Goal: Information Seeking & Learning: Learn about a topic

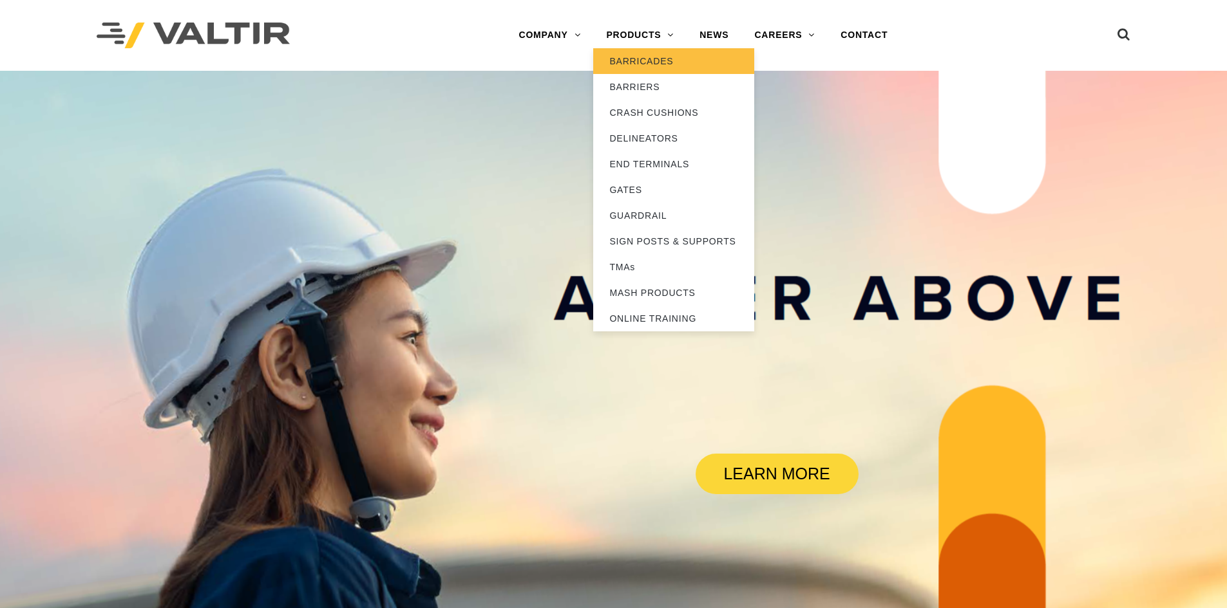
click at [663, 68] on link "BARRICADES" at bounding box center [673, 61] width 161 height 26
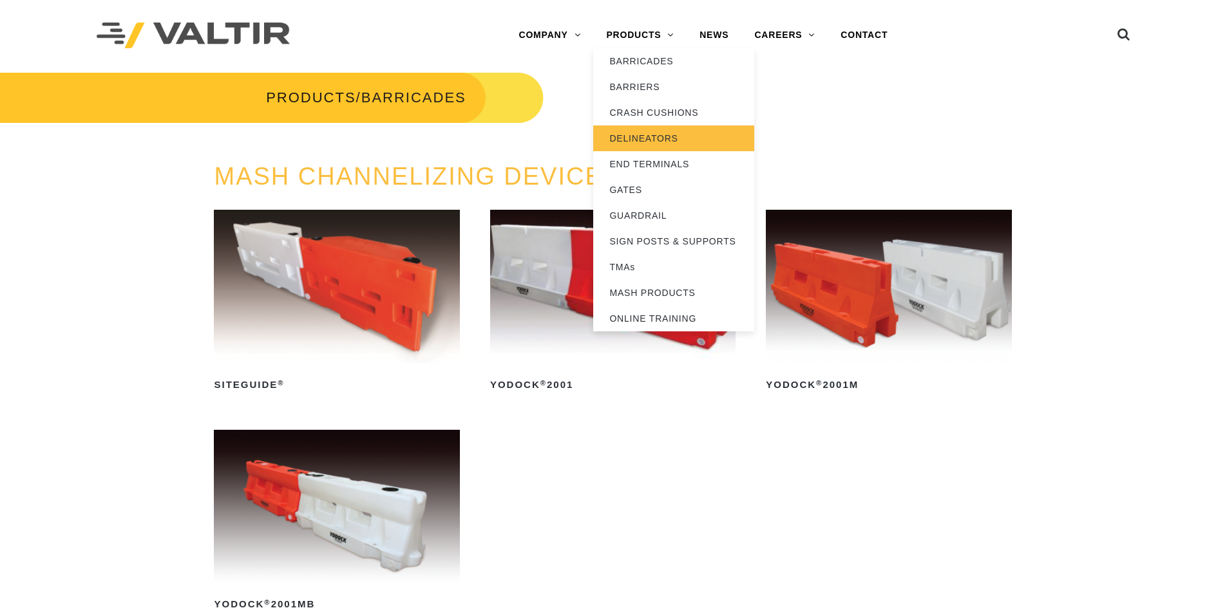
click at [668, 139] on link "DELINEATORS" at bounding box center [673, 139] width 161 height 26
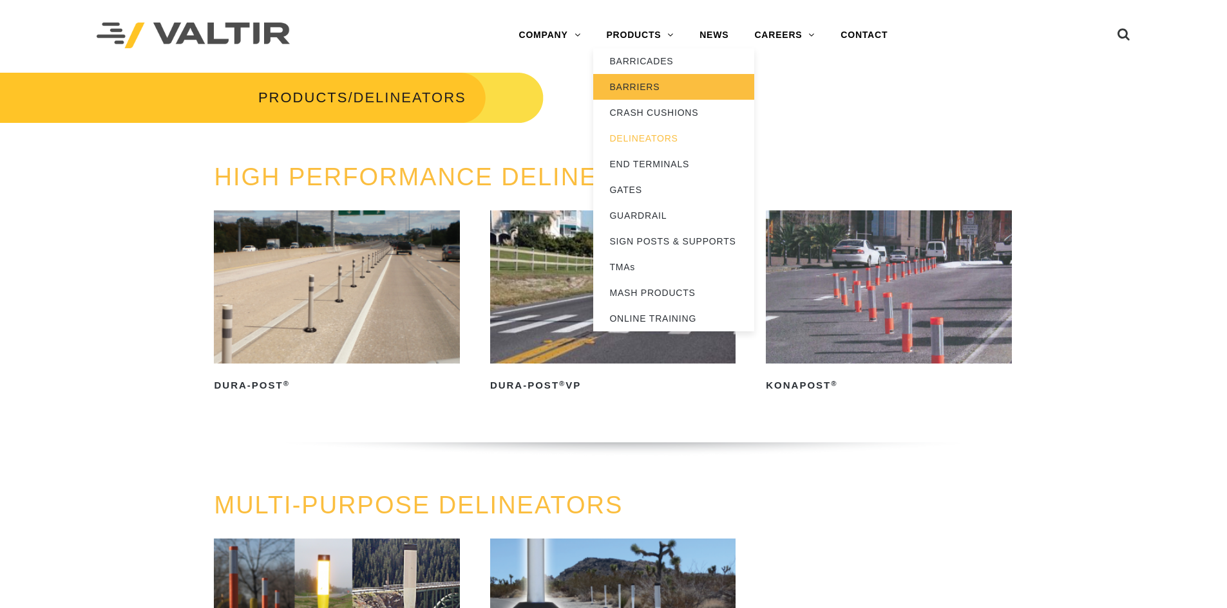
click at [641, 93] on link "BARRIERS" at bounding box center [673, 87] width 161 height 26
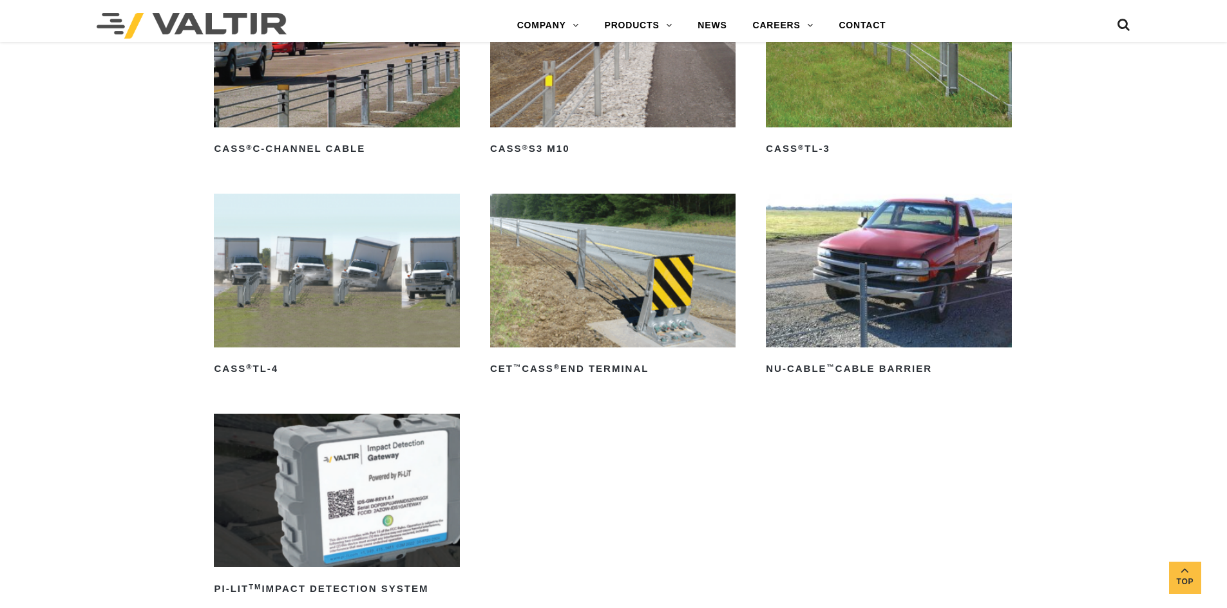
scroll to position [773, 0]
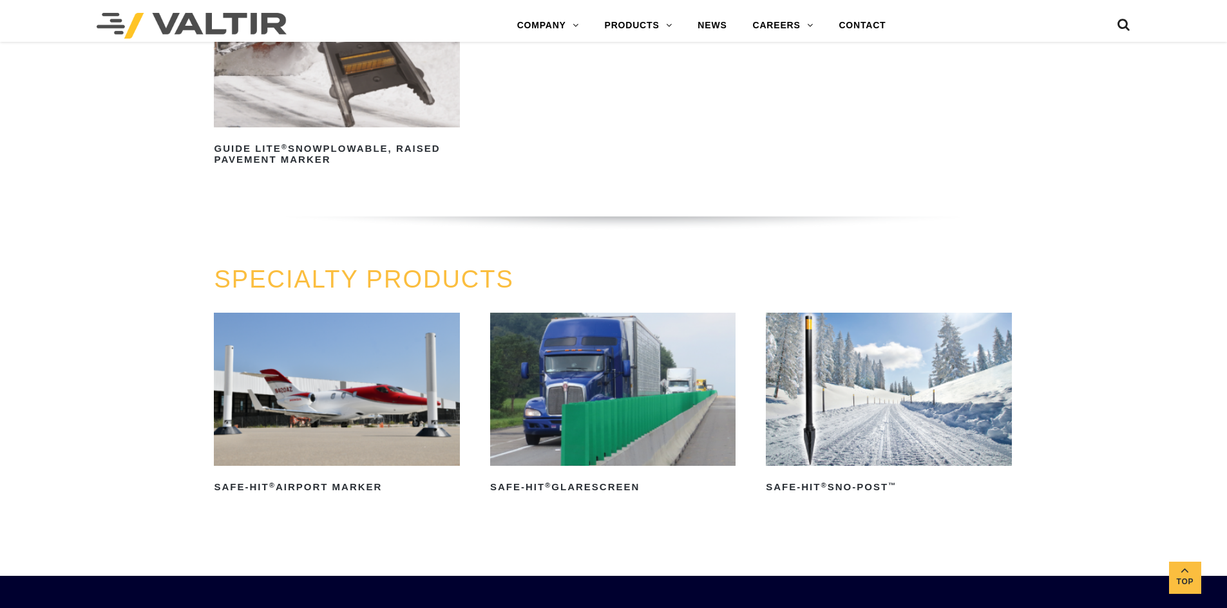
scroll to position [966, 0]
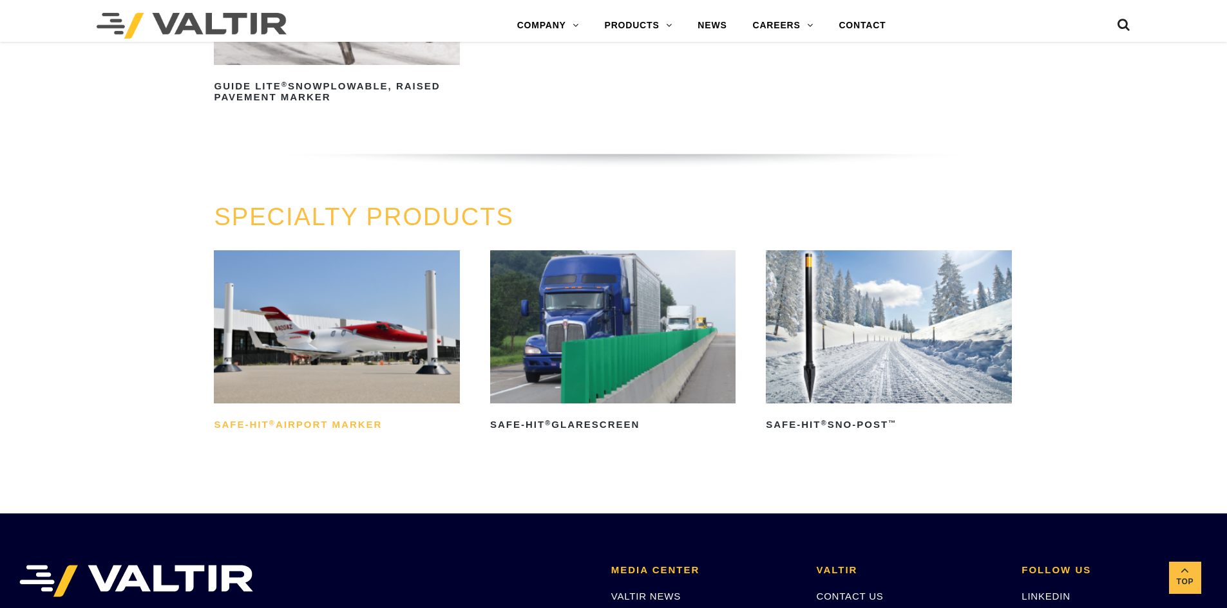
drag, startPoint x: 856, startPoint y: 442, endPoint x: 438, endPoint y: 434, distance: 417.9
click at [438, 434] on ul "Safe-Hit ® Airport Marker Read more Safe-Hit ® Glarescreen Read more Safe-Hit ®…" at bounding box center [613, 360] width 798 height 220
click at [299, 466] on ul "Safe-Hit ® Airport Marker Read more Safe-Hit ® Glarescreen Read more Safe-Hit ®…" at bounding box center [613, 360] width 798 height 220
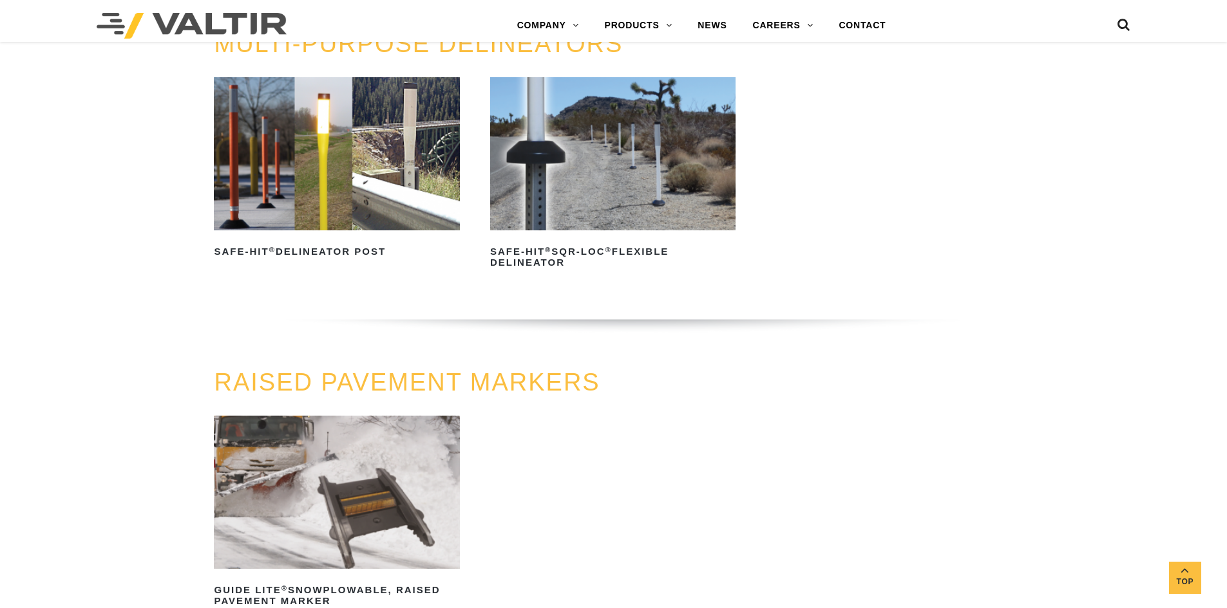
scroll to position [451, 0]
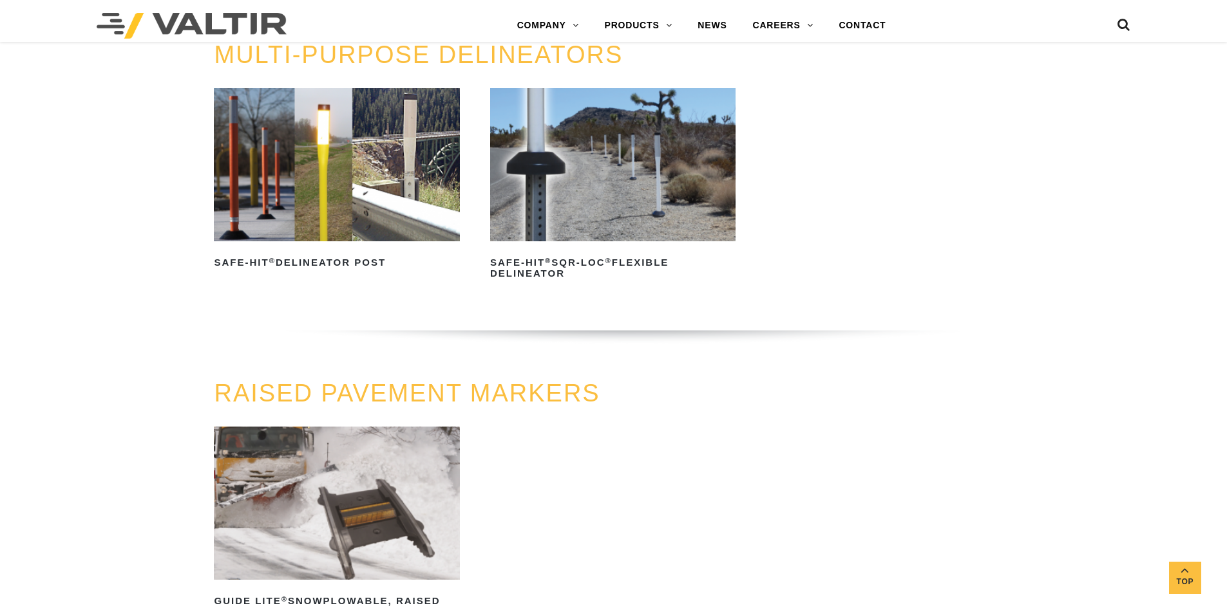
drag, startPoint x: 713, startPoint y: 255, endPoint x: 109, endPoint y: 218, distance: 605.7
click at [109, 218] on div "MULTI-PURPOSE DELINEATORS Safe-Hit ® Delineator Post Read more Safe-Hit ® SQR-L…" at bounding box center [613, 211] width 1227 height 339
click at [172, 267] on div "MULTI-PURPOSE DELINEATORS Safe-Hit ® Delineator Post Read more Safe-Hit ® SQR-L…" at bounding box center [613, 211] width 1227 height 339
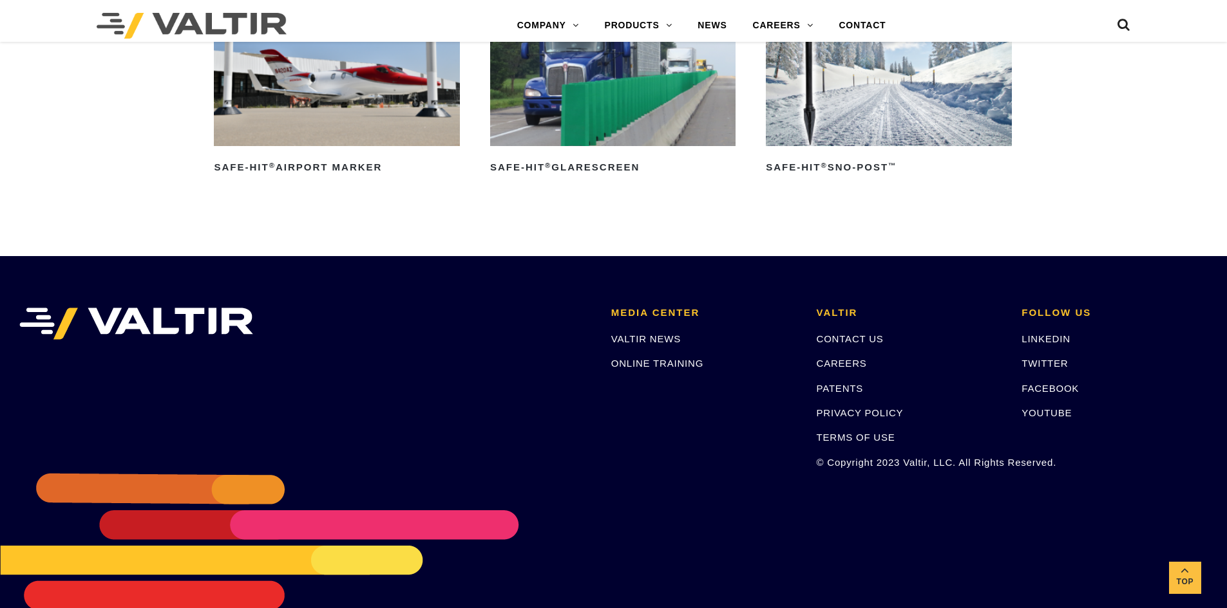
scroll to position [837, 0]
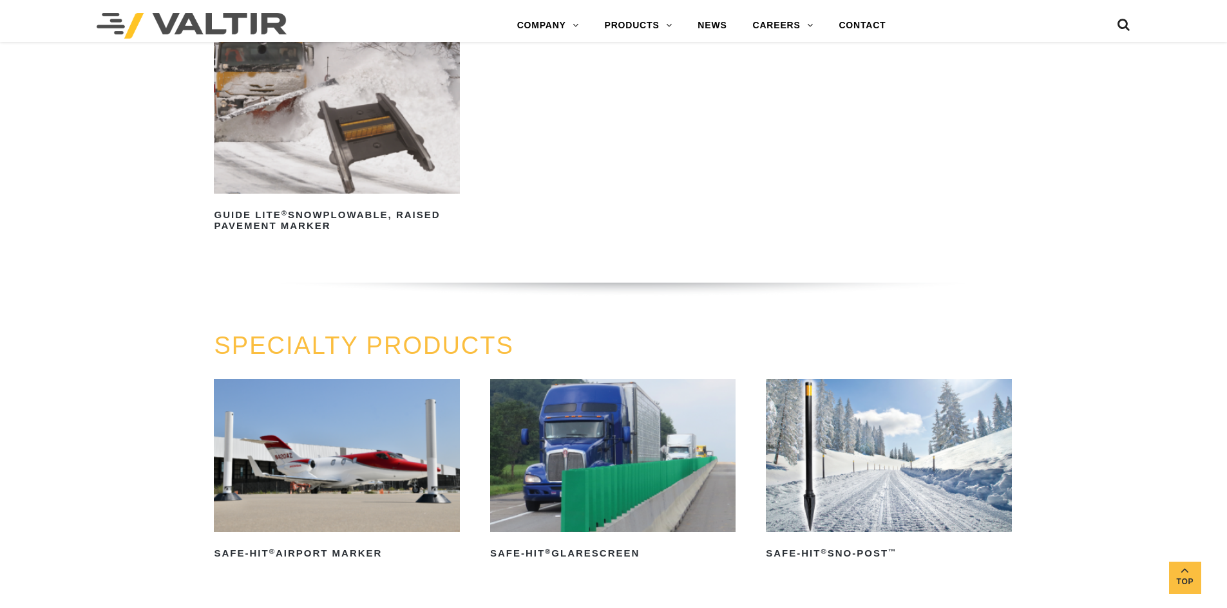
click at [295, 183] on img at bounding box center [336, 117] width 245 height 153
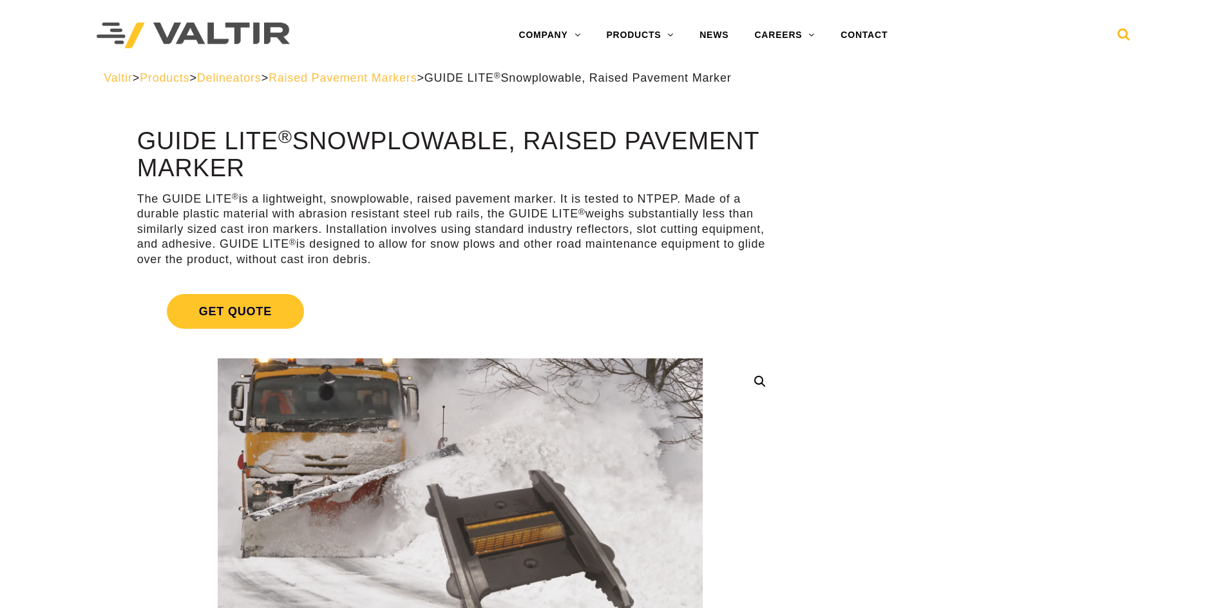
click at [1125, 33] on icon at bounding box center [1123, 37] width 13 height 19
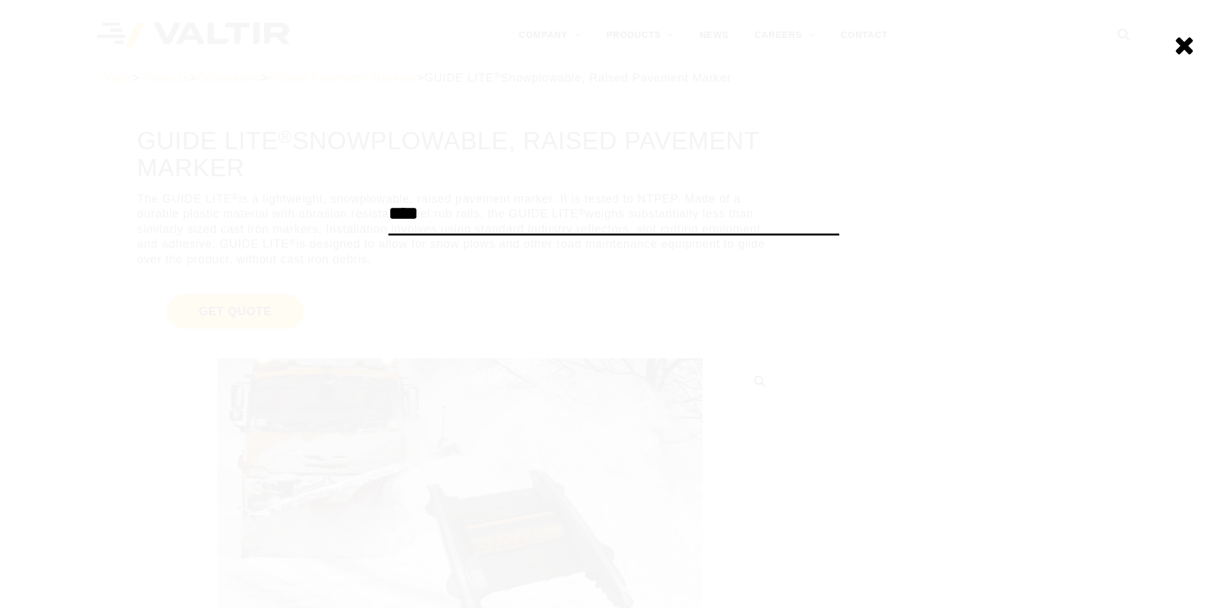
type input "****"
click input "******" at bounding box center [0, 0] width 0 height 0
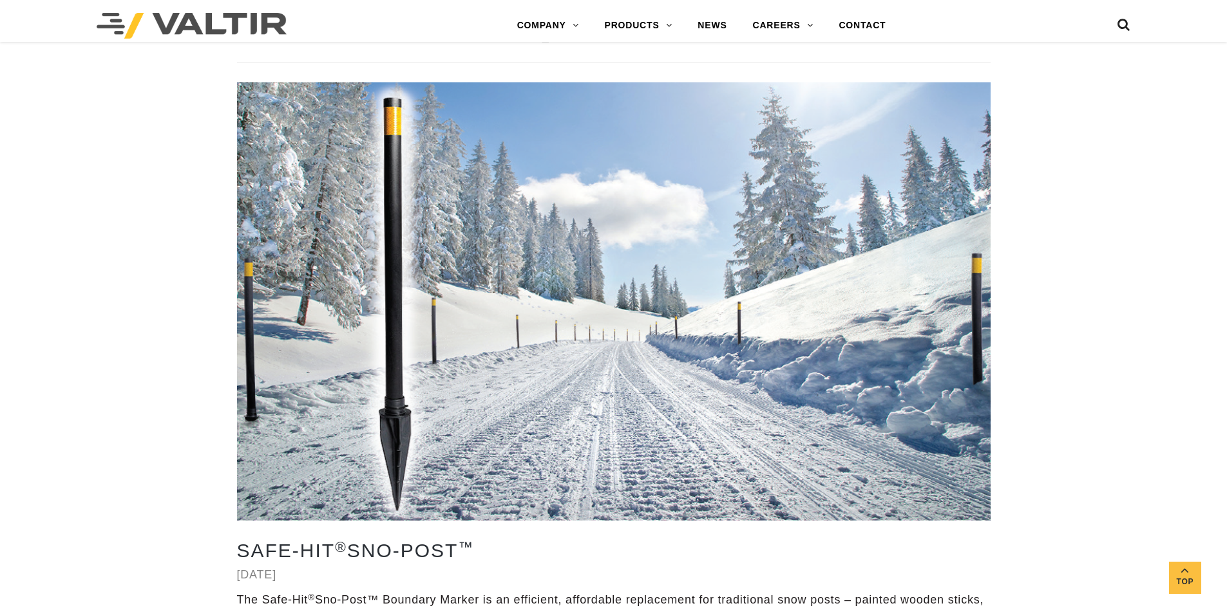
scroll to position [773, 0]
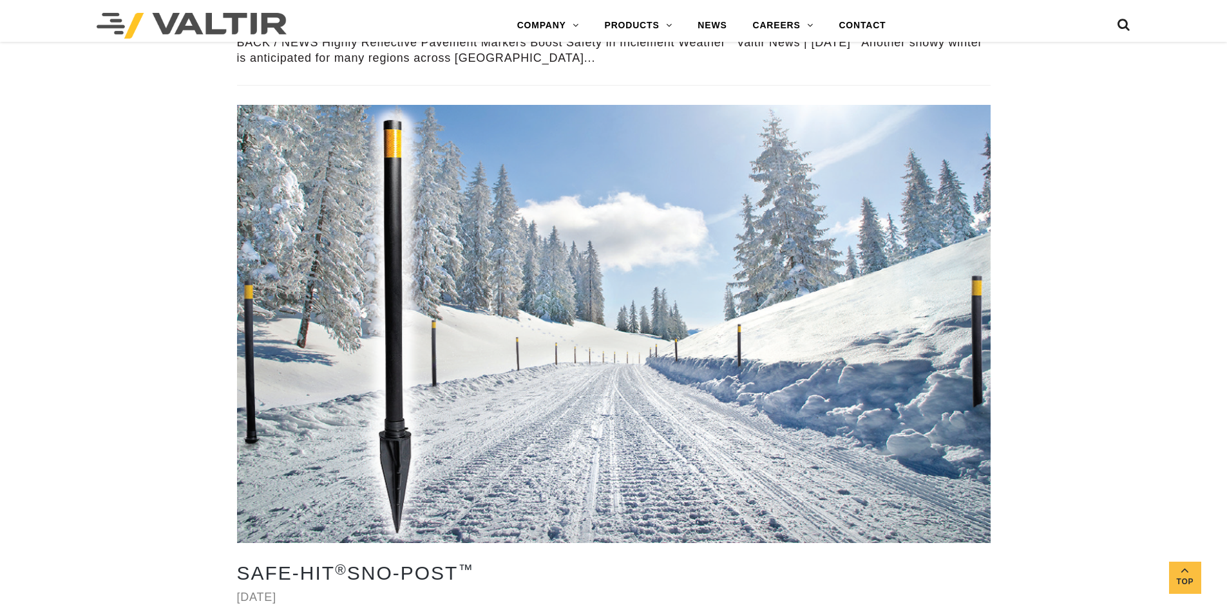
click at [823, 344] on img at bounding box center [613, 324] width 753 height 438
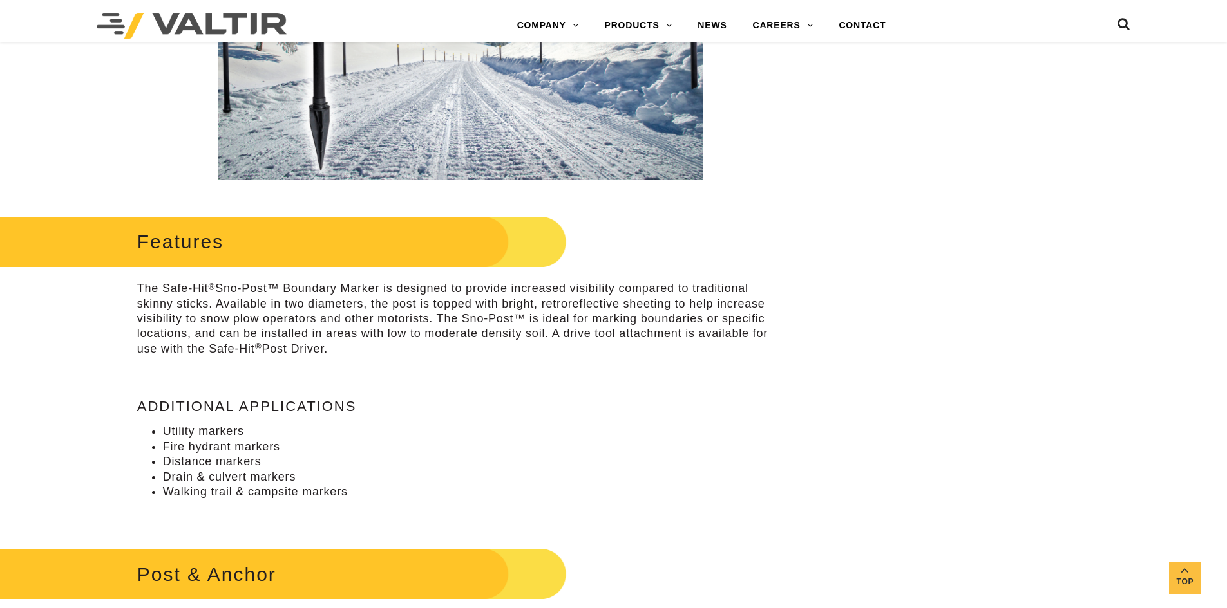
scroll to position [451, 0]
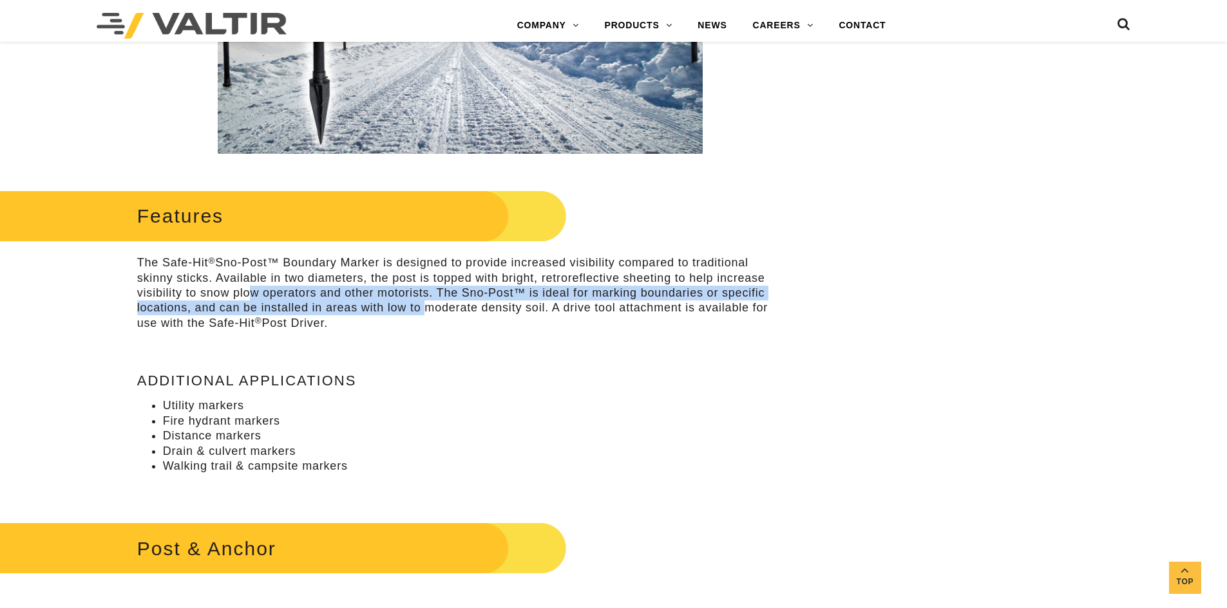
drag, startPoint x: 246, startPoint y: 287, endPoint x: 414, endPoint y: 307, distance: 169.2
click at [414, 307] on p "The Safe-Hit ® Sno-Post™ Boundary Marker is designed to provide increased visib…" at bounding box center [460, 293] width 646 height 75
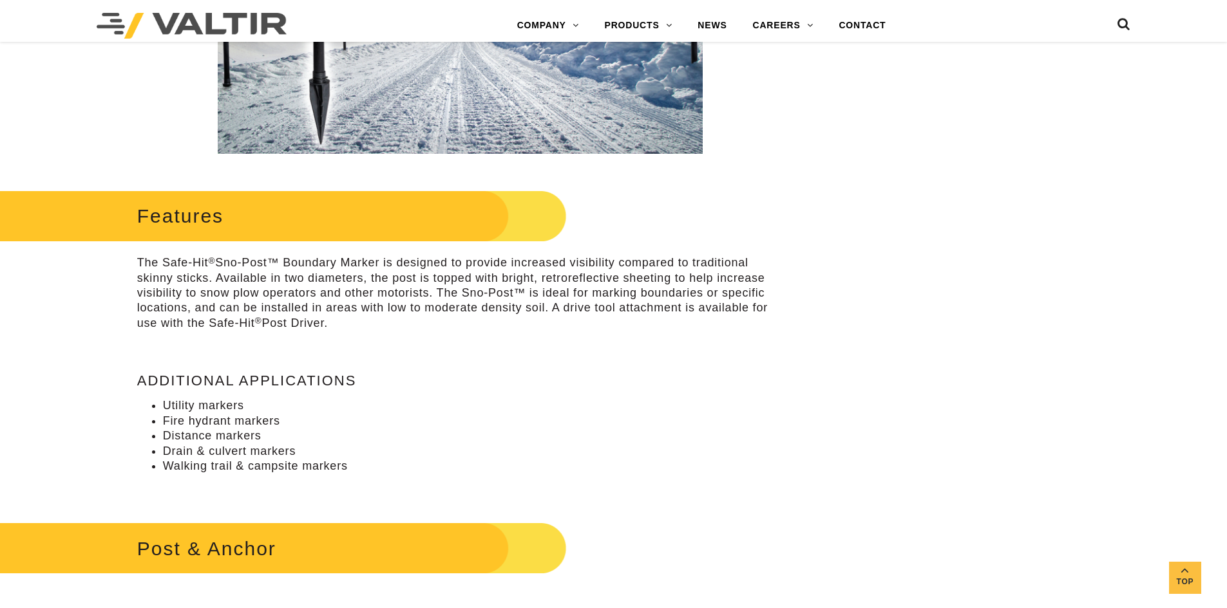
click at [416, 321] on p "The Safe-Hit ® Sno-Post™ Boundary Marker is designed to provide increased visib…" at bounding box center [460, 293] width 646 height 75
drag, startPoint x: 483, startPoint y: 326, endPoint x: 333, endPoint y: 297, distance: 152.7
click at [333, 297] on p "The Safe-Hit ® Sno-Post™ Boundary Marker is designed to provide increased visib…" at bounding box center [460, 293] width 646 height 75
click at [283, 301] on p "The Safe-Hit ® Sno-Post™ Boundary Marker is designed to provide increased visib…" at bounding box center [460, 293] width 646 height 75
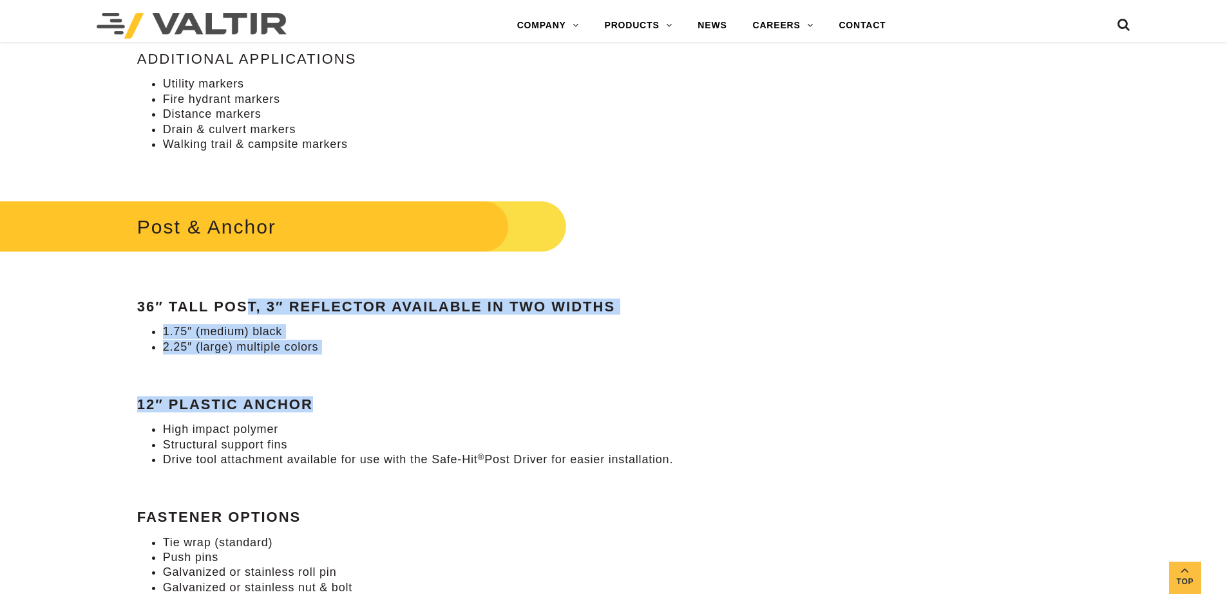
drag, startPoint x: 249, startPoint y: 301, endPoint x: 475, endPoint y: 384, distance: 240.8
click at [475, 383] on div "Post & Anchor 36″ Tall Post, 3″ Reflector Available in Two Widths 1.75″ (medium…" at bounding box center [460, 396] width 646 height 399
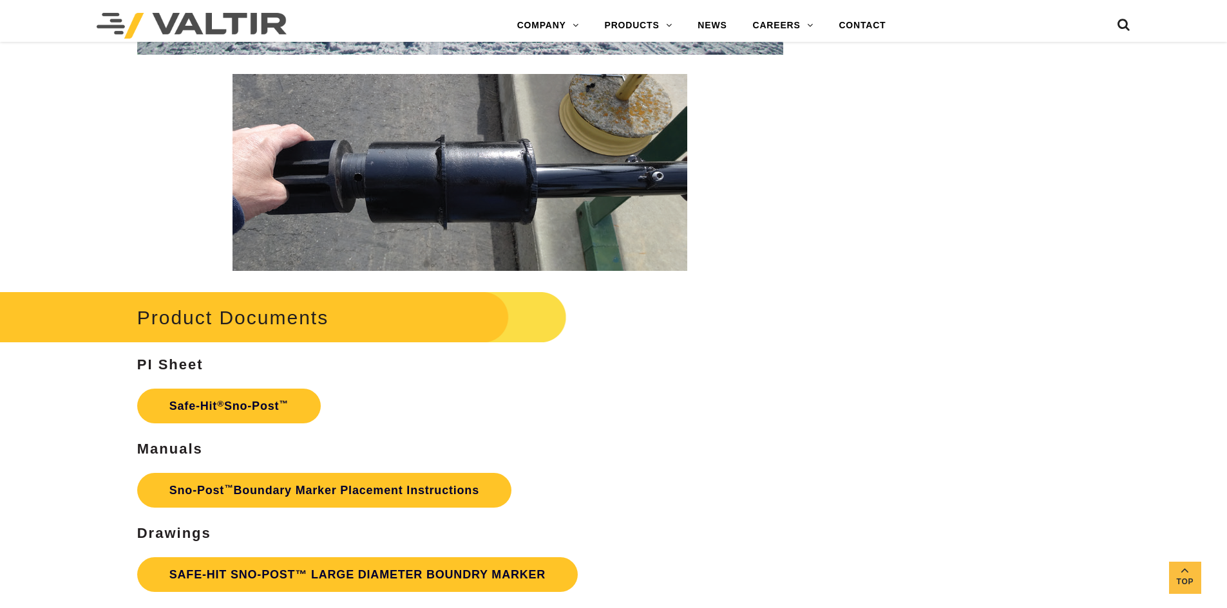
scroll to position [2382, 0]
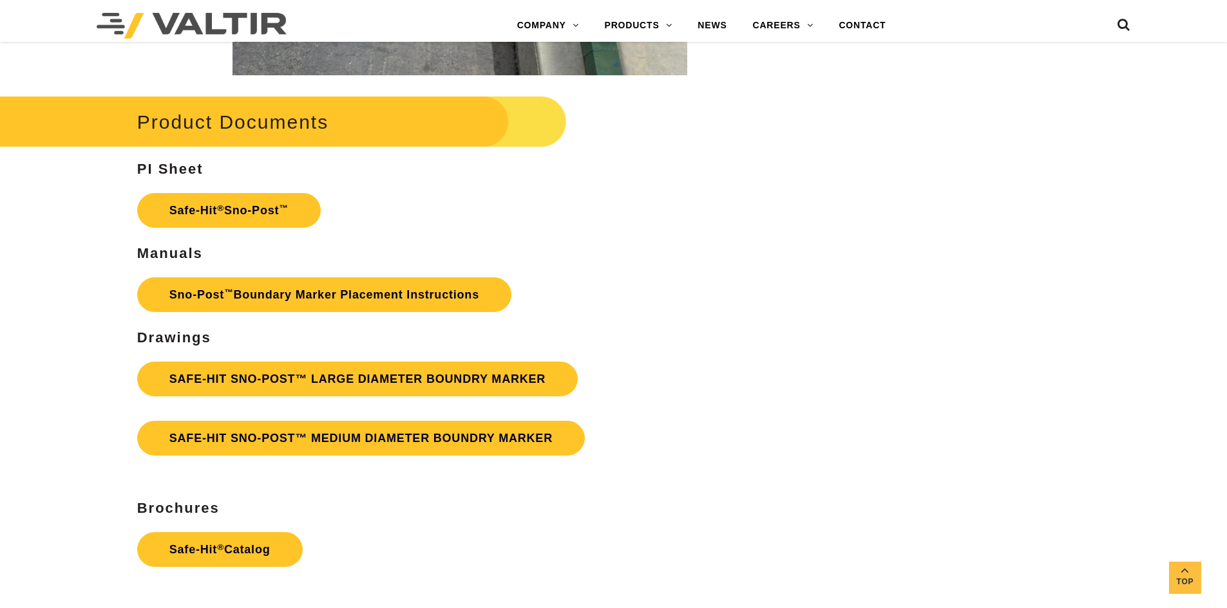
click at [196, 189] on p "Safe-Hit ® Sno-Post ™" at bounding box center [460, 211] width 646 height 48
click at [205, 193] on link "Safe-Hit ® Sno-Post ™" at bounding box center [228, 210] width 183 height 35
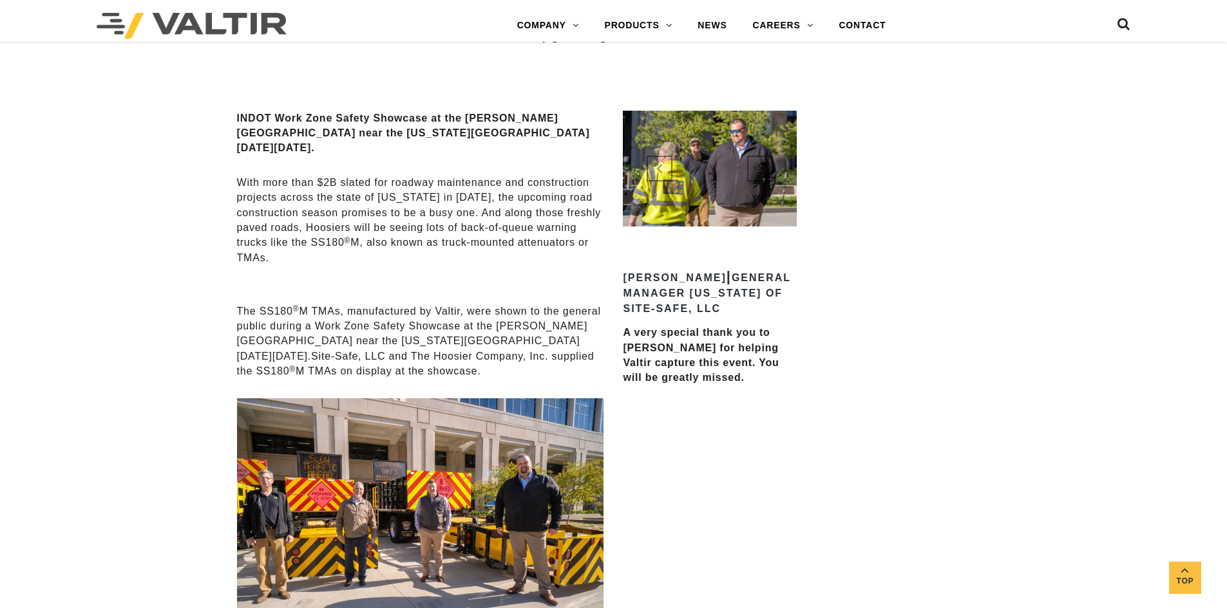
scroll to position [966, 0]
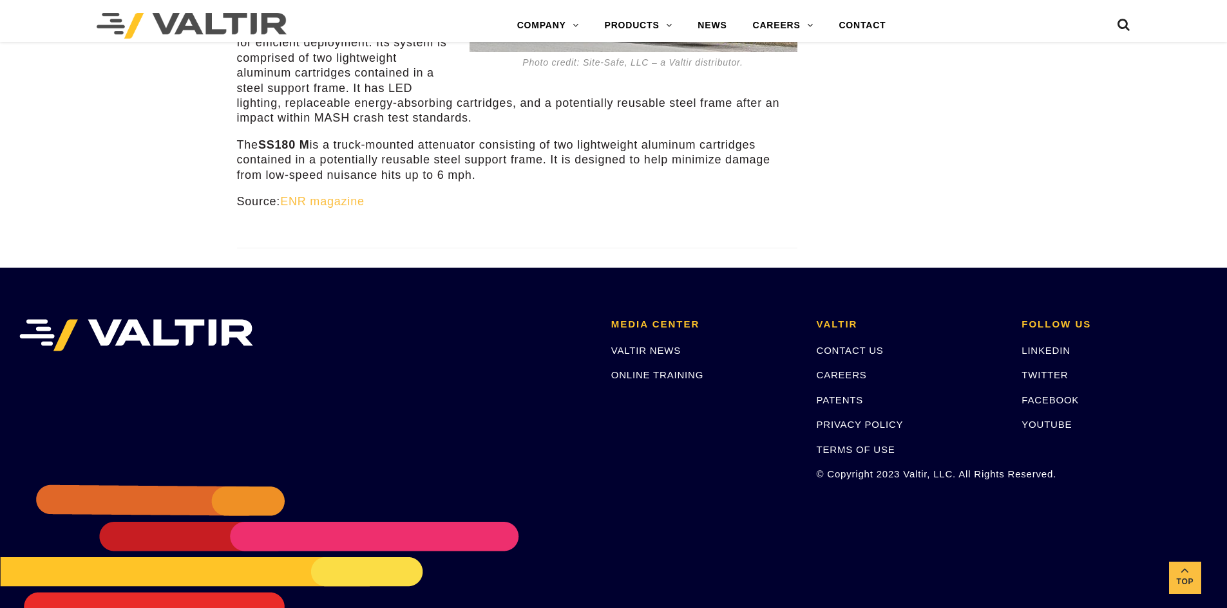
scroll to position [3392, 0]
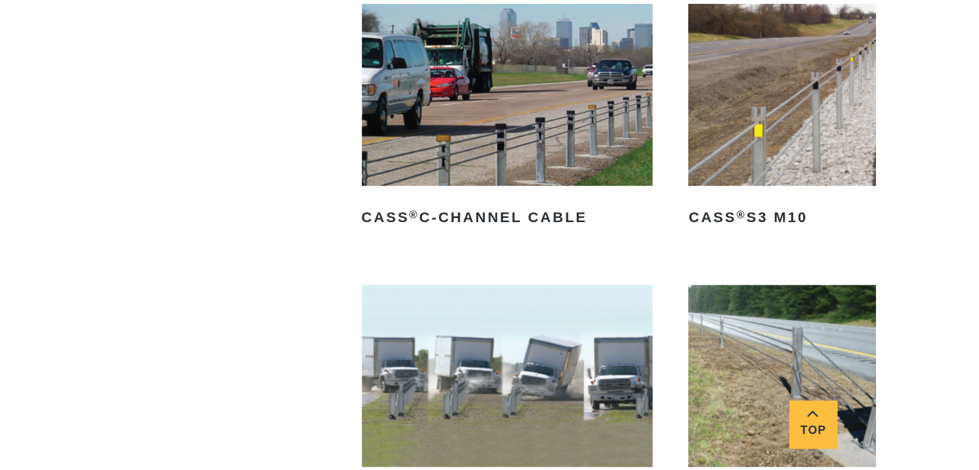
scroll to position [881, 0]
